Goal: Answer question/provide support: Share knowledge or assist other users

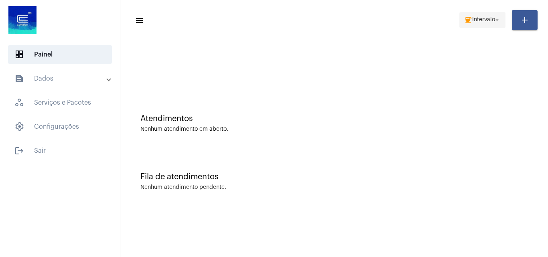
click at [485, 23] on span "coffee Intervalo arrow_drop_down" at bounding box center [482, 19] width 37 height 14
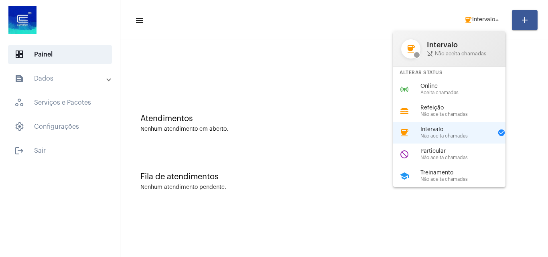
drag, startPoint x: 426, startPoint y: 92, endPoint x: 426, endPoint y: 76, distance: 16.1
click at [427, 92] on span "Aceita chamadas" at bounding box center [466, 92] width 91 height 5
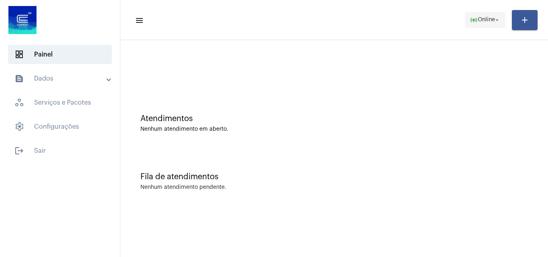
click at [482, 13] on span "online_prediction Online arrow_drop_down" at bounding box center [485, 19] width 31 height 14
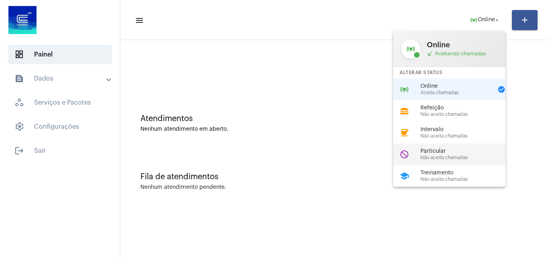
click at [449, 152] on span "Particular" at bounding box center [466, 151] width 91 height 6
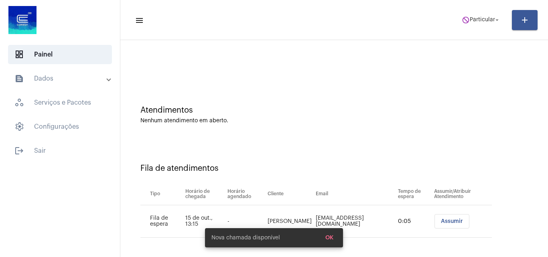
scroll to position [11, 0]
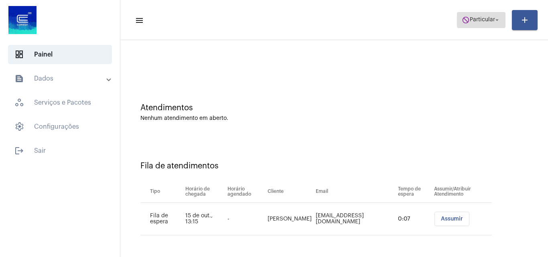
click at [480, 25] on span "do_not_disturb Particular arrow_drop_down" at bounding box center [481, 19] width 39 height 14
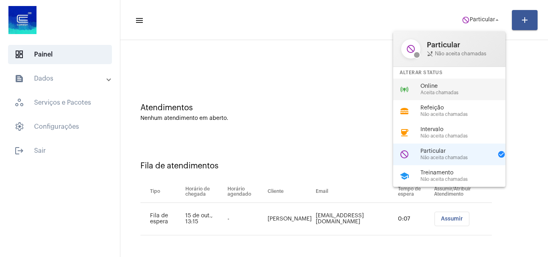
click at [443, 85] on span "Online" at bounding box center [466, 86] width 91 height 6
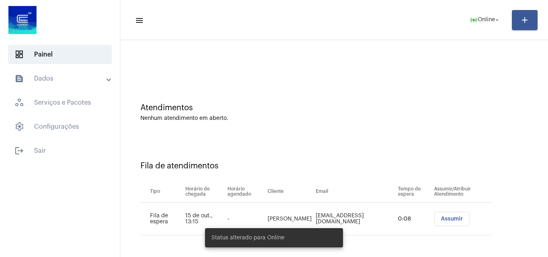
click at [441, 217] on span "Assumir" at bounding box center [452, 219] width 22 height 6
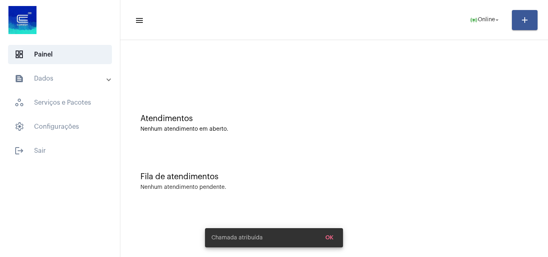
scroll to position [0, 0]
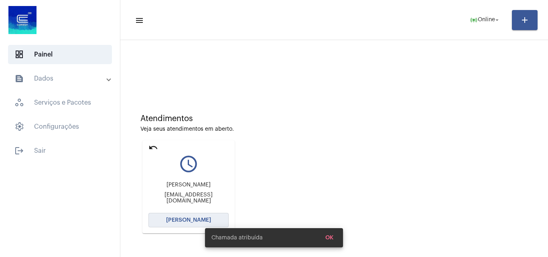
click at [196, 218] on span "[PERSON_NAME]" at bounding box center [188, 220] width 45 height 6
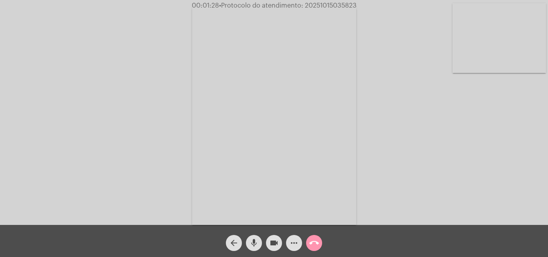
click at [484, 32] on video at bounding box center [499, 38] width 93 height 70
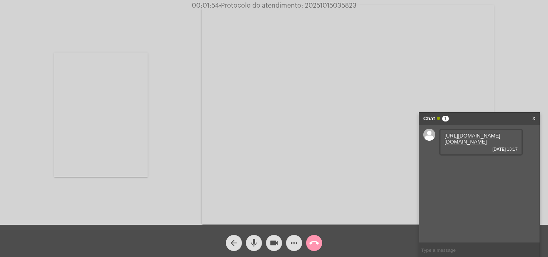
click at [474, 135] on link "[URL][DOMAIN_NAME][DOMAIN_NAME]" at bounding box center [473, 139] width 56 height 12
click at [114, 143] on video at bounding box center [100, 115] width 93 height 124
click at [496, 168] on link "[URL][DOMAIN_NAME]" at bounding box center [473, 165] width 56 height 6
click at [479, 191] on link "[URL][DOMAIN_NAME]" at bounding box center [473, 188] width 56 height 6
click at [512, 47] on video at bounding box center [499, 38] width 93 height 70
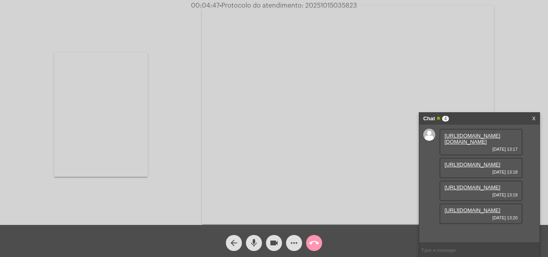
scroll to position [48, 0]
click at [472, 212] on link "[URL][DOMAIN_NAME]" at bounding box center [473, 210] width 56 height 6
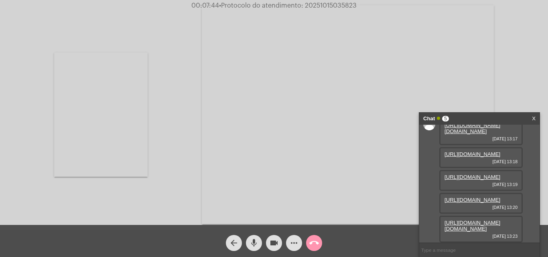
scroll to position [89, 0]
click at [471, 220] on link "[URL][DOMAIN_NAME][DOMAIN_NAME]" at bounding box center [473, 226] width 56 height 12
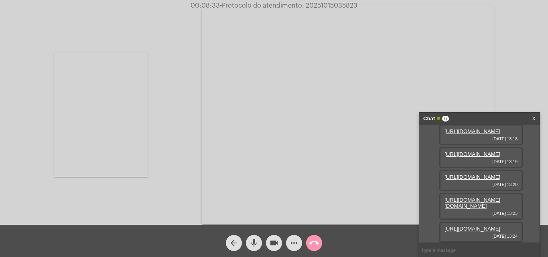
scroll to position [130, 0]
click at [475, 226] on link "[URL][DOMAIN_NAME]" at bounding box center [473, 229] width 56 height 6
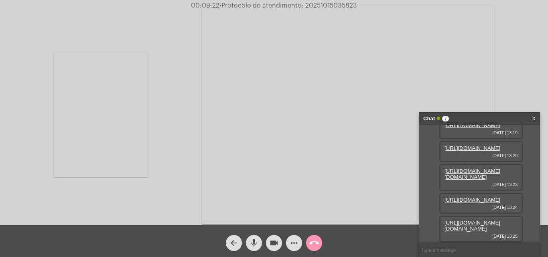
scroll to position [171, 0]
click at [488, 221] on link "[URL][DOMAIN_NAME][DOMAIN_NAME]" at bounding box center [473, 226] width 56 height 12
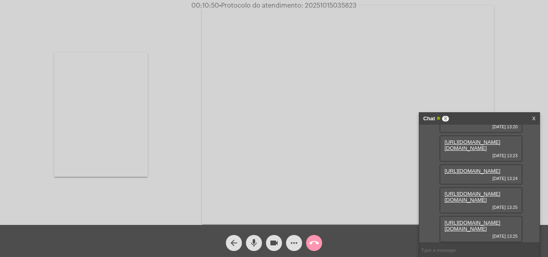
click at [88, 132] on video at bounding box center [100, 115] width 93 height 124
click at [335, 5] on span "• Protocolo do atendimento: 20251015035823" at bounding box center [286, 5] width 138 height 6
click at [335, 5] on span "• Protocolo do atendimento: 20251015035823" at bounding box center [287, 5] width 138 height 6
copy span "20251015035823"
paste input "20251015035823"
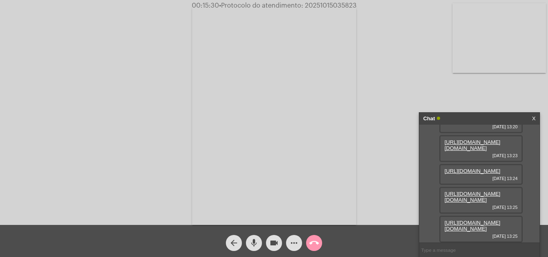
type input "20251015035823"
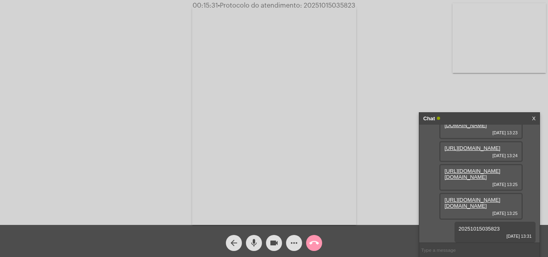
scroll to position [234, 0]
click at [315, 245] on mat-icon "call_end" at bounding box center [314, 243] width 10 height 10
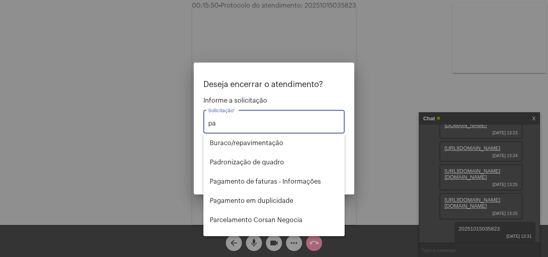
type input "p"
type input "c"
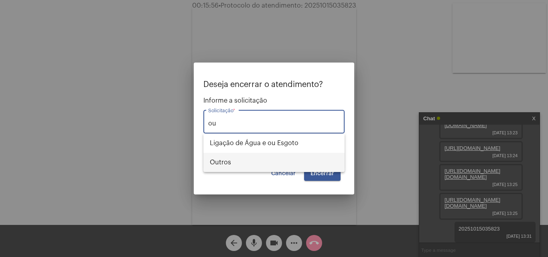
click at [237, 163] on span "Outros" at bounding box center [274, 162] width 128 height 19
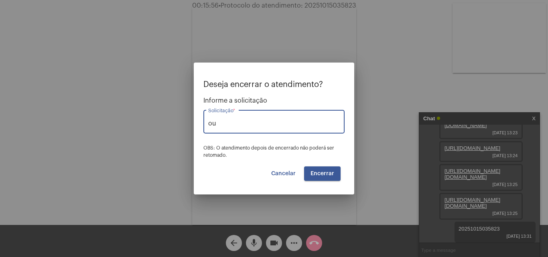
type input "Outros"
click at [323, 177] on button "Encerrar" at bounding box center [322, 174] width 37 height 14
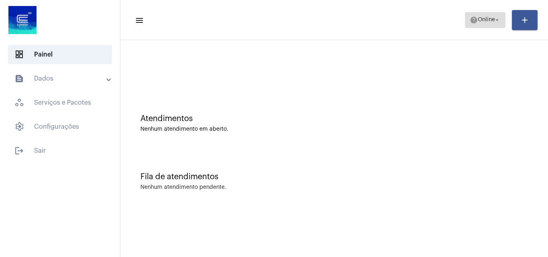
click at [482, 20] on span "Online" at bounding box center [486, 20] width 17 height 6
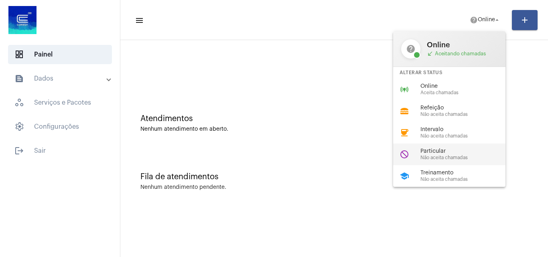
click at [441, 156] on span "Não aceita chamadas" at bounding box center [466, 157] width 91 height 5
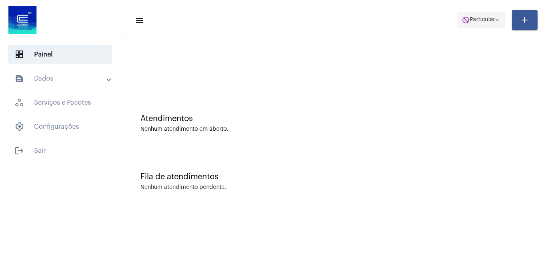
click at [490, 19] on span "Particular" at bounding box center [482, 20] width 25 height 6
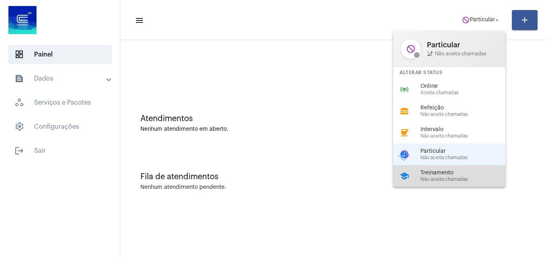
click at [457, 180] on span "Não aceita chamadas" at bounding box center [466, 179] width 91 height 5
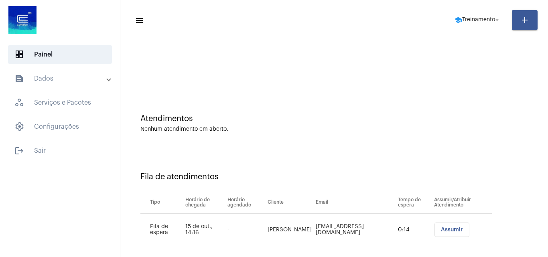
click at [439, 233] on button "Assumir" at bounding box center [452, 230] width 35 height 14
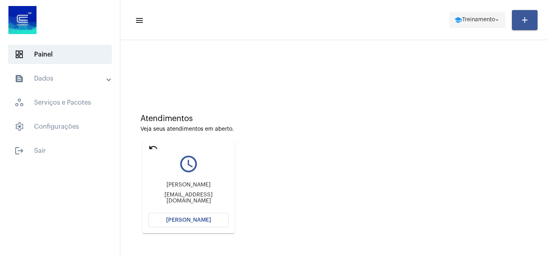
click at [470, 12] on button "school Treinamento arrow_drop_down" at bounding box center [477, 20] width 56 height 16
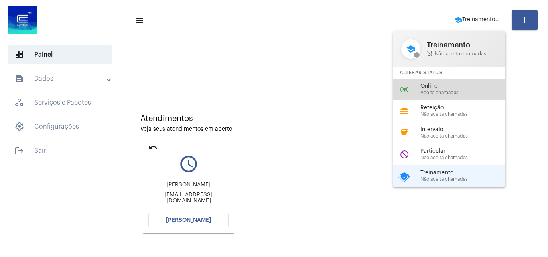
click at [456, 93] on span "Aceita chamadas" at bounding box center [466, 92] width 91 height 5
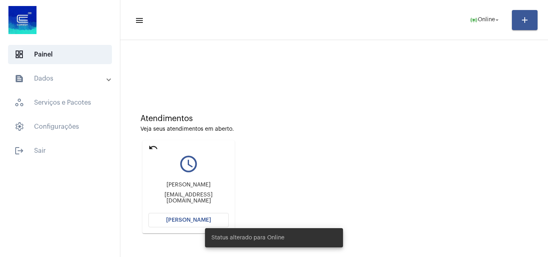
click at [215, 215] on button "[PERSON_NAME]" at bounding box center [188, 220] width 80 height 14
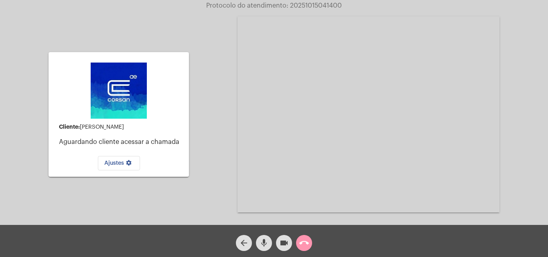
click at [281, 242] on mat-icon "videocam" at bounding box center [284, 243] width 10 height 10
click at [280, 241] on mat-icon "videocam_off" at bounding box center [284, 243] width 10 height 10
click at [306, 242] on mat-icon "call_end" at bounding box center [304, 243] width 10 height 10
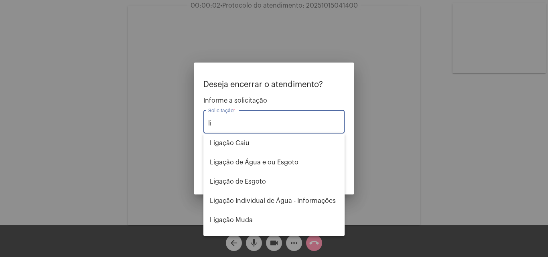
type input "l"
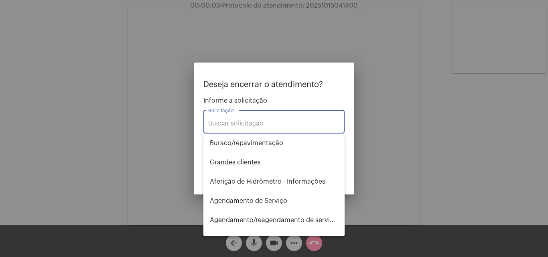
click at [436, 173] on div at bounding box center [274, 128] width 548 height 257
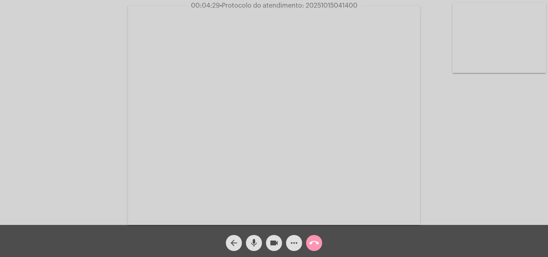
click at [313, 242] on mat-icon "call_end" at bounding box center [314, 243] width 10 height 10
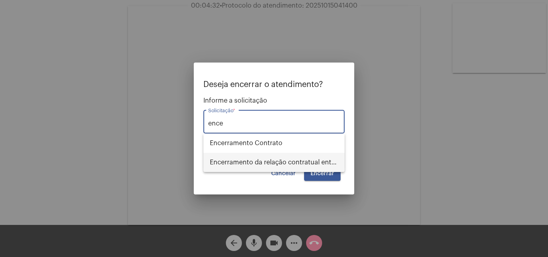
click at [257, 161] on span "Encerramento da relação contratual entre [PERSON_NAME] e o USUÁRIO" at bounding box center [274, 162] width 128 height 19
type input "Encerramento da relação contratual entre [PERSON_NAME] e o USUÁRIO"
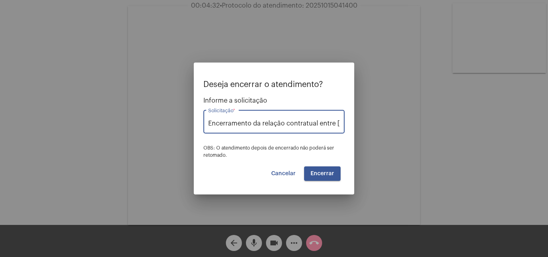
scroll to position [0, 63]
click at [329, 176] on span "Encerrar" at bounding box center [323, 174] width 24 height 6
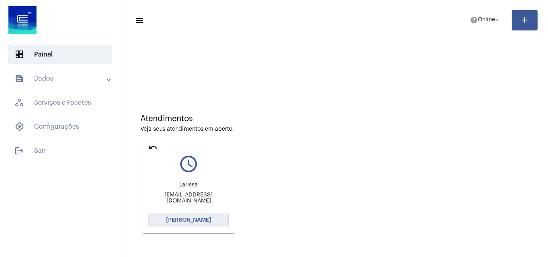
click at [171, 225] on button "[PERSON_NAME]" at bounding box center [188, 220] width 80 height 14
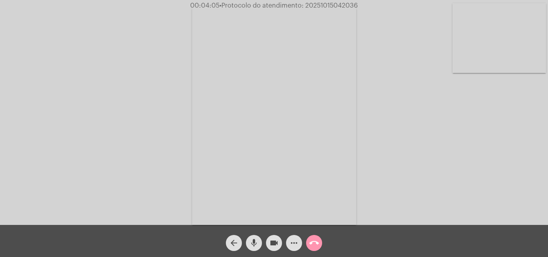
click at [335, 4] on span "• Protocolo do atendimento: 20251015042036" at bounding box center [288, 5] width 138 height 6
click at [297, 245] on mat-icon "more_horiz" at bounding box center [294, 243] width 10 height 10
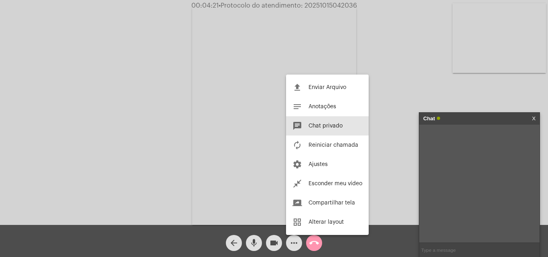
click at [451, 247] on input "text" at bounding box center [479, 250] width 120 height 14
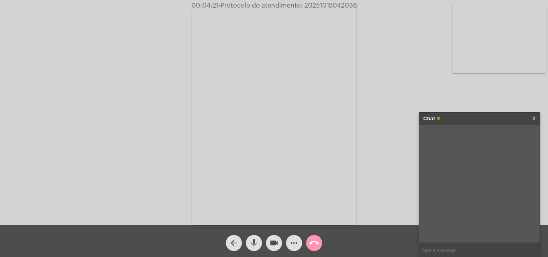
paste input "20251015042036"
type input "20251015042036"
click at [317, 244] on mat-icon "call_end" at bounding box center [314, 243] width 10 height 10
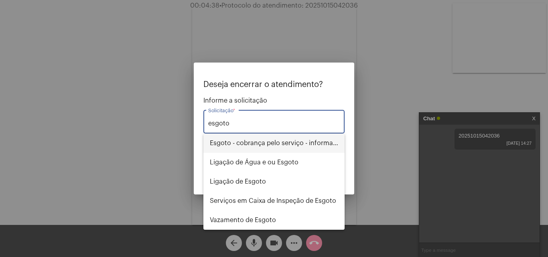
click at [306, 147] on span "Esgoto - cobrança pelo serviço - informações" at bounding box center [274, 143] width 128 height 19
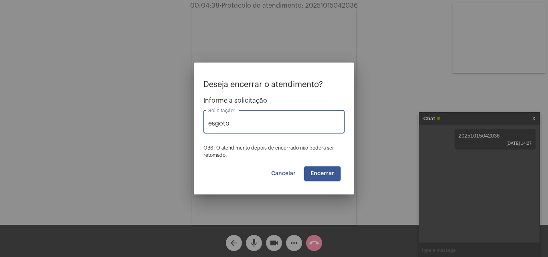
type input "Esgoto - cobrança pelo serviço - informações"
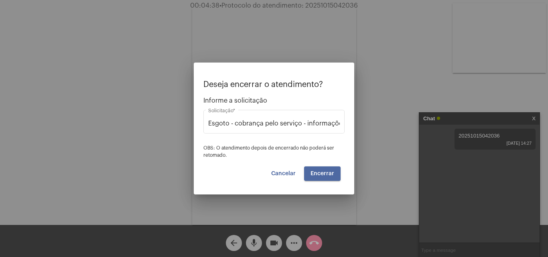
click at [328, 173] on span "Encerrar" at bounding box center [323, 174] width 24 height 6
click at [336, 172] on button "Encerrar" at bounding box center [322, 174] width 37 height 14
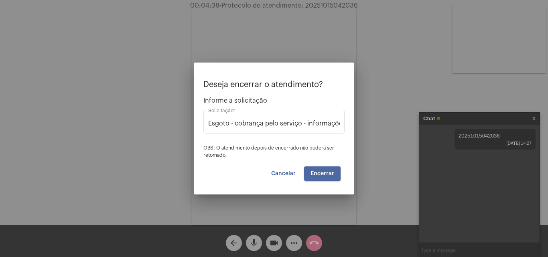
click at [336, 172] on button "Encerrar" at bounding box center [322, 174] width 37 height 14
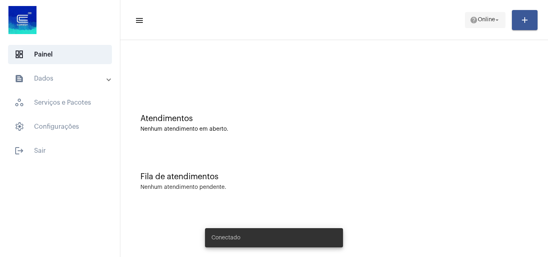
click at [479, 22] on span "Online" at bounding box center [486, 20] width 17 height 6
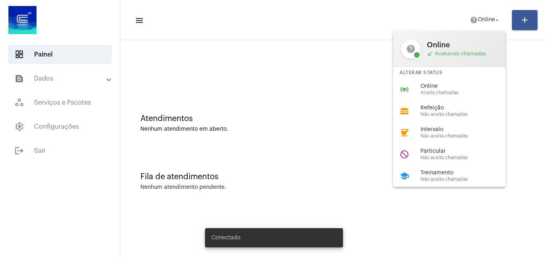
click at [455, 167] on div "school Treinamento Não aceita chamadas" at bounding box center [455, 176] width 125 height 22
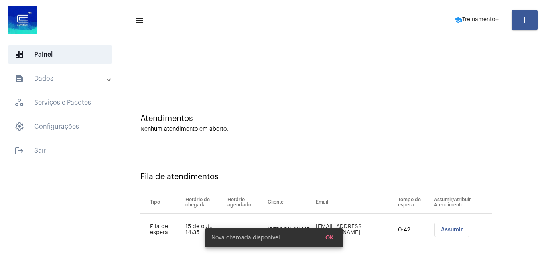
scroll to position [11, 0]
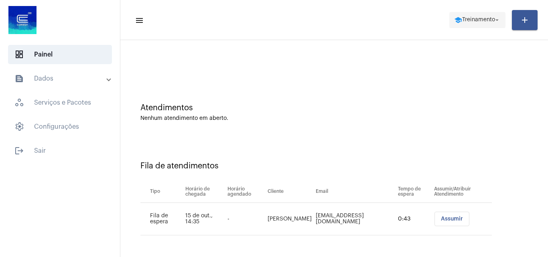
click at [471, 16] on span "school Treinamento arrow_drop_down" at bounding box center [477, 19] width 47 height 14
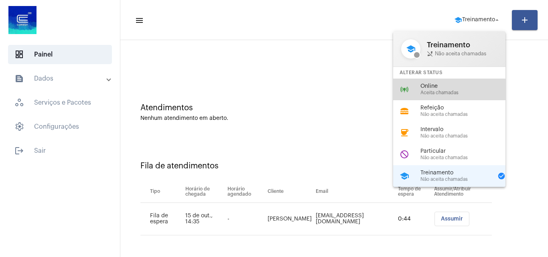
click at [439, 91] on span "Aceita chamadas" at bounding box center [466, 92] width 91 height 5
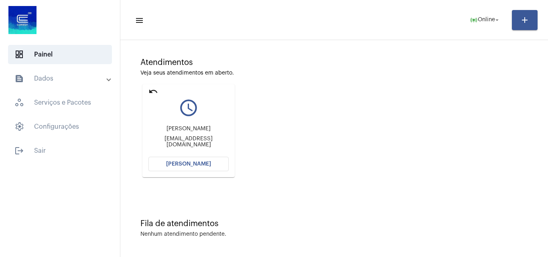
scroll to position [57, 0]
click at [201, 163] on span "[PERSON_NAME]" at bounding box center [188, 164] width 45 height 6
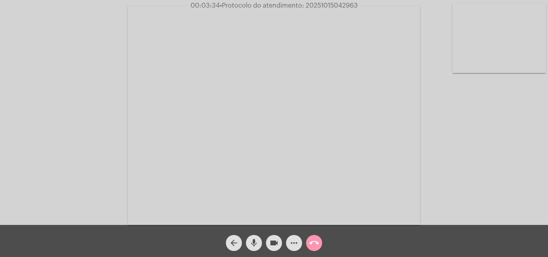
click at [298, 248] on mat-icon "more_horiz" at bounding box center [294, 243] width 10 height 10
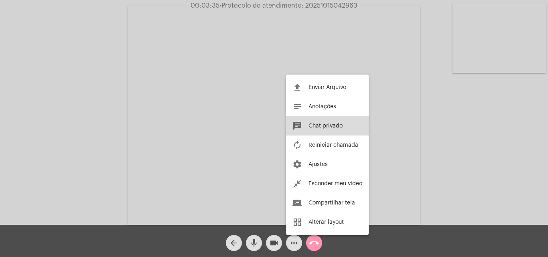
click at [332, 122] on button "chat Chat privado" at bounding box center [327, 125] width 83 height 19
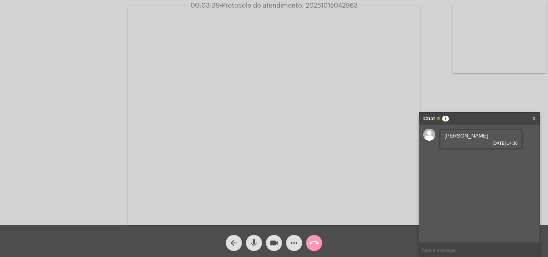
click at [435, 249] on input "text" at bounding box center [479, 250] width 120 height 14
click at [455, 252] on input "text" at bounding box center [479, 250] width 120 height 14
click at [442, 251] on input "N" at bounding box center [479, 250] width 120 height 14
type input "Não quer tentar retornar por outro dispositivo?"
click at [317, 240] on mat-icon "call_end" at bounding box center [314, 243] width 10 height 10
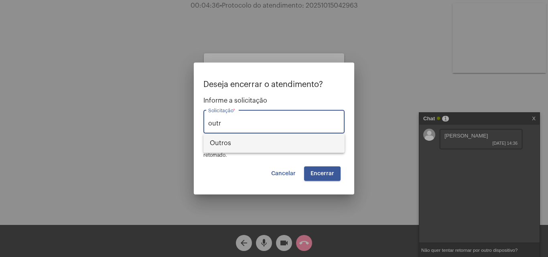
click at [278, 143] on span "Outros" at bounding box center [274, 143] width 128 height 19
type input "Outros"
click at [328, 175] on span "Encerrar" at bounding box center [323, 174] width 24 height 6
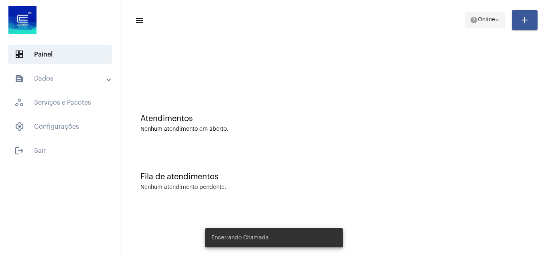
click at [473, 15] on span "help Online arrow_drop_down" at bounding box center [485, 19] width 31 height 14
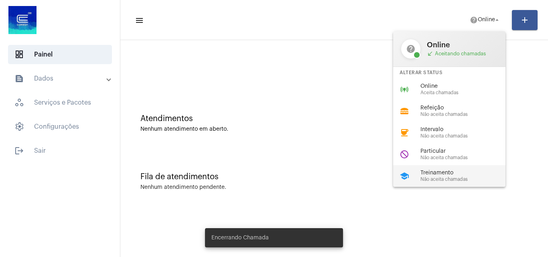
click at [420, 177] on div "school Treinamento Não aceita chamadas" at bounding box center [455, 176] width 125 height 22
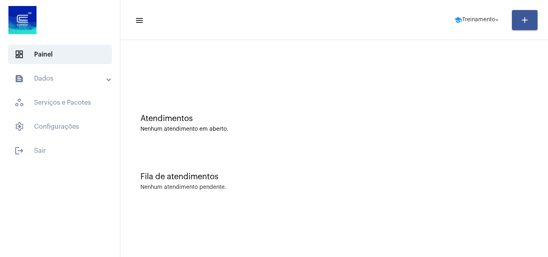
click at [62, 77] on mat-panel-title "text_snippet_outlined Dados" at bounding box center [60, 79] width 93 height 10
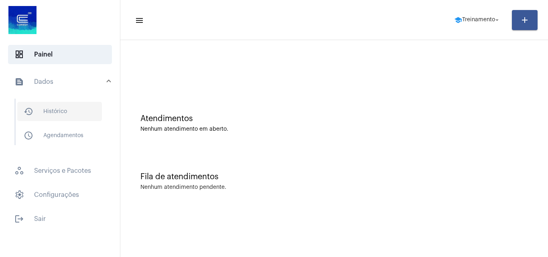
click at [67, 113] on span "history_outlined Histórico" at bounding box center [59, 111] width 85 height 19
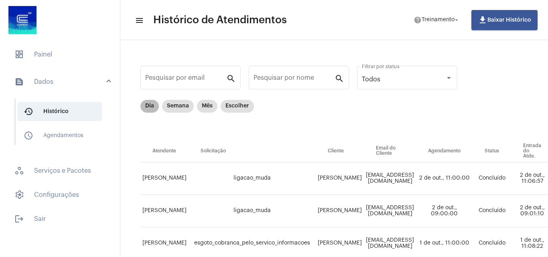
click at [153, 106] on mat-chip "Dia" at bounding box center [149, 106] width 18 height 13
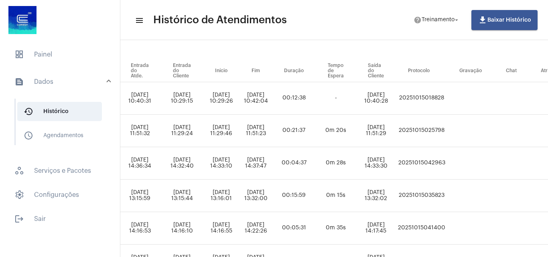
scroll to position [80, 422]
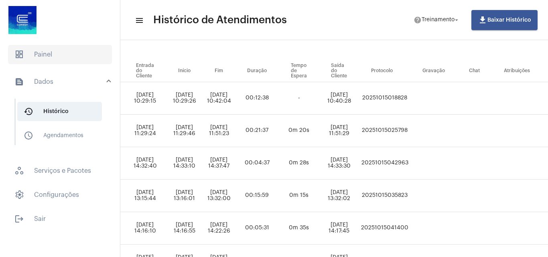
click at [38, 53] on span "dashboard Painel" at bounding box center [60, 54] width 104 height 19
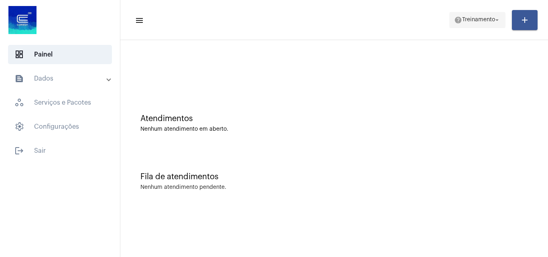
click at [476, 26] on span "help Treinamento arrow_drop_down" at bounding box center [477, 19] width 47 height 14
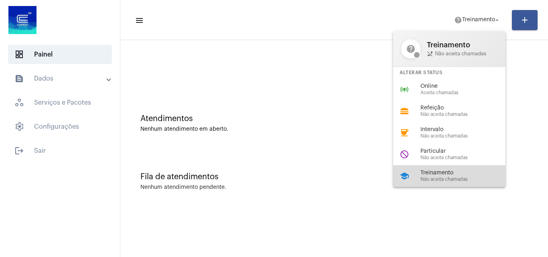
click at [455, 182] on div "school Treinamento Não aceita chamadas" at bounding box center [455, 176] width 125 height 22
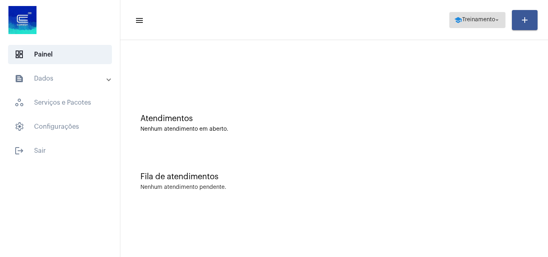
click at [487, 13] on span "school Treinamento arrow_drop_down" at bounding box center [477, 19] width 47 height 14
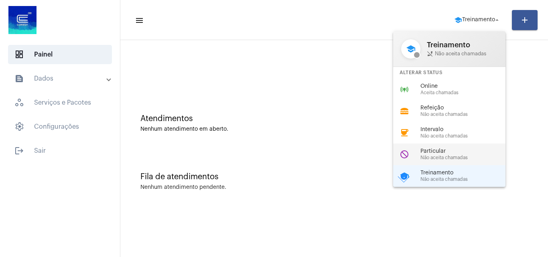
click at [413, 148] on div "do_not_disturb Particular Não aceita chamadas" at bounding box center [455, 155] width 125 height 22
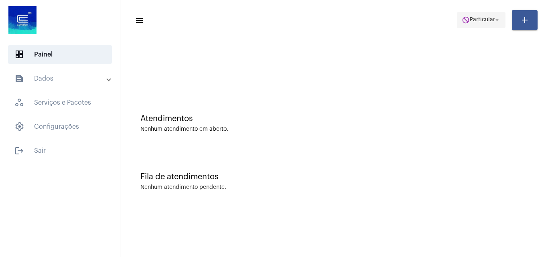
click at [487, 22] on span "Particular" at bounding box center [482, 20] width 25 height 6
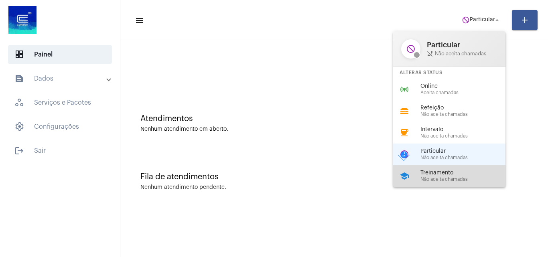
drag, startPoint x: 430, startPoint y: 175, endPoint x: 213, endPoint y: 105, distance: 227.8
click at [430, 175] on span "Treinamento" at bounding box center [466, 173] width 91 height 6
